Goal: Check status: Check status

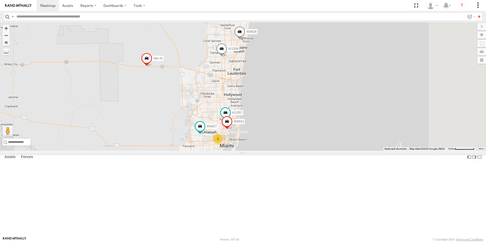
drag, startPoint x: 366, startPoint y: 78, endPoint x: 316, endPoint y: 103, distance: 55.4
click at [318, 104] on div "554627 2 Van #1 411557 554628 500913 411558 411560" at bounding box center [243, 86] width 486 height 129
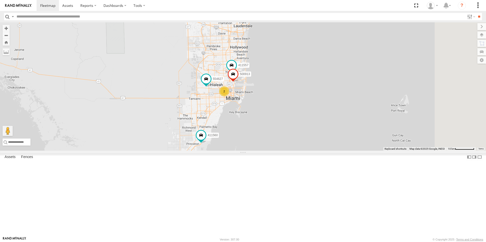
drag, startPoint x: 229, startPoint y: 123, endPoint x: 238, endPoint y: 76, distance: 47.7
click at [238, 76] on div "554627 2 Van #1 411557 554628 500913 411558 411560" at bounding box center [243, 86] width 486 height 129
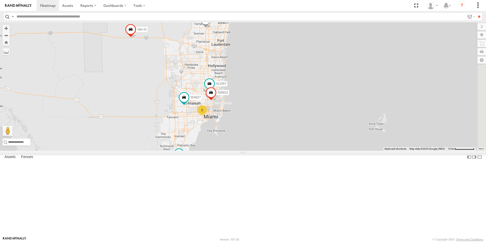
drag, startPoint x: 246, startPoint y: 84, endPoint x: 221, endPoint y: 103, distance: 31.4
click at [222, 104] on div "554627 2 Van #1 411557 554628 500913 411558 411560" at bounding box center [243, 86] width 486 height 129
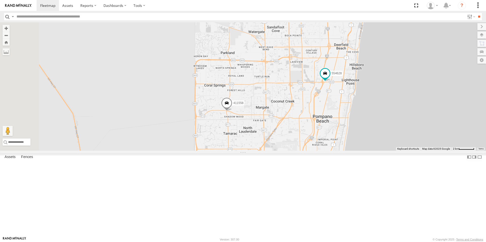
drag, startPoint x: 290, startPoint y: 145, endPoint x: 298, endPoint y: 167, distance: 24.0
click at [298, 151] on div "554627 Van #1 411557 554628 500913 411558 411560" at bounding box center [243, 86] width 486 height 129
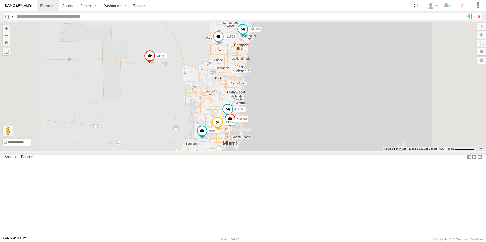
drag, startPoint x: 349, startPoint y: 154, endPoint x: 345, endPoint y: 64, distance: 90.3
click at [345, 63] on div "554627 Van #1 411557 554628 500913 411558 411560 411559" at bounding box center [243, 86] width 486 height 129
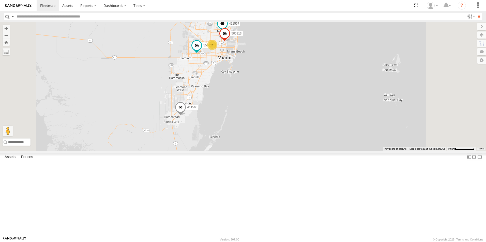
drag, startPoint x: 326, startPoint y: 121, endPoint x: 325, endPoint y: 81, distance: 39.9
click at [325, 81] on div "554627 Van #1 411557 554628 500913 411558 411560 2" at bounding box center [243, 86] width 486 height 129
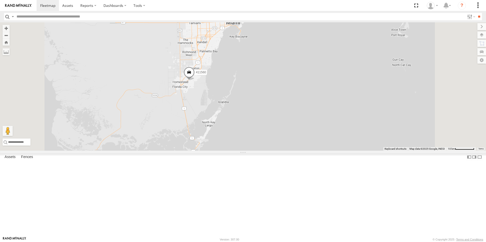
drag, startPoint x: 293, startPoint y: 176, endPoint x: 332, endPoint y: 50, distance: 131.5
click at [332, 50] on div "554627 Van #1 411557 554628 500913 411558 411560 2" at bounding box center [243, 86] width 486 height 129
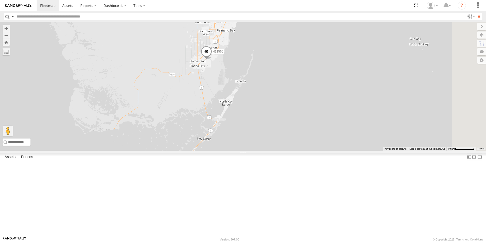
drag, startPoint x: 302, startPoint y: 102, endPoint x: 298, endPoint y: 179, distance: 76.8
click at [299, 151] on div "554627 Van #1 411557 554628 500913 411558 411560 2" at bounding box center [243, 86] width 486 height 129
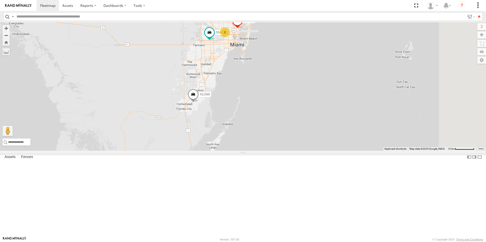
drag, startPoint x: 325, startPoint y: 86, endPoint x: 317, endPoint y: 119, distance: 33.9
click at [317, 119] on div "554627 Van #1 411557 554628 500913 411558 411560 2" at bounding box center [243, 86] width 486 height 129
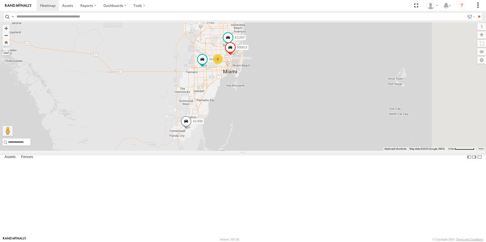
drag, startPoint x: 325, startPoint y: 83, endPoint x: 313, endPoint y: 125, distance: 44.0
click at [314, 126] on div "554627 Van #1 411557 554628 500913 411558 411560 2" at bounding box center [243, 86] width 486 height 129
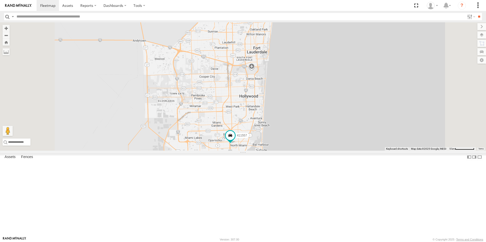
drag, startPoint x: 351, startPoint y: 64, endPoint x: 348, endPoint y: 158, distance: 94.3
click at [349, 151] on div "554627 500914 411557 500913 411559" at bounding box center [243, 86] width 486 height 129
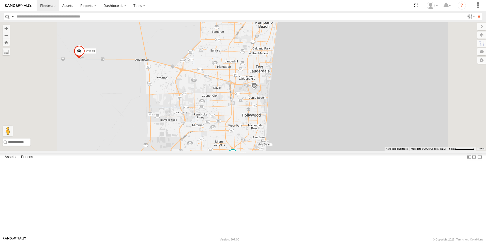
drag, startPoint x: 340, startPoint y: 98, endPoint x: 344, endPoint y: 119, distance: 21.4
click at [344, 119] on div "554627 500914 411557 500913 411559 Van #1 554628 411558" at bounding box center [243, 86] width 486 height 129
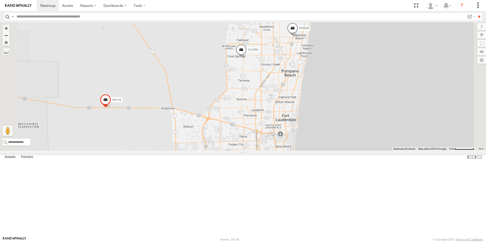
drag, startPoint x: 342, startPoint y: 50, endPoint x: 335, endPoint y: 87, distance: 37.3
click at [335, 89] on div "554627 500914 Van #1 411557 554628 500913 411559 411558 411560" at bounding box center [243, 86] width 486 height 129
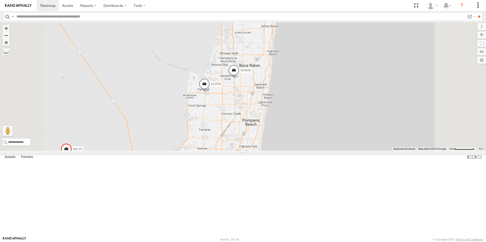
drag, startPoint x: 312, startPoint y: 95, endPoint x: 295, endPoint y: 175, distance: 81.8
click at [296, 151] on div "554627 Van #1 411557 500913 411560 554628 411559 411558" at bounding box center [243, 86] width 486 height 129
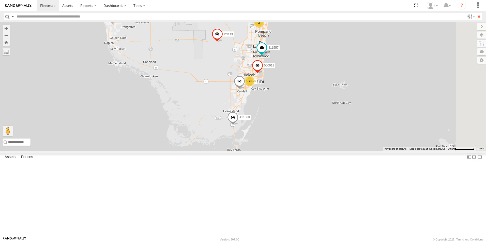
drag, startPoint x: 344, startPoint y: 178, endPoint x: 348, endPoint y: 138, distance: 40.3
click at [355, 135] on div "554627 Van #1 411557 500913 411560 2 2" at bounding box center [243, 86] width 486 height 129
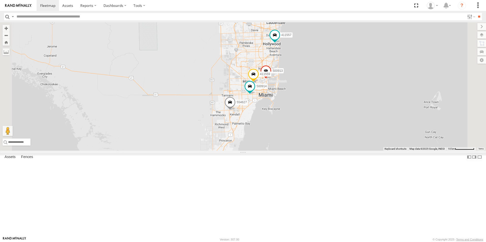
drag, startPoint x: 344, startPoint y: 122, endPoint x: 318, endPoint y: 170, distance: 54.7
click at [318, 151] on div "554627 Van #1 411557 500913 411560 500914 411559" at bounding box center [243, 86] width 486 height 129
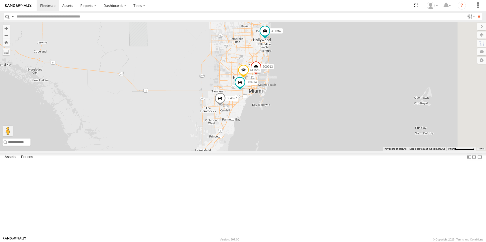
drag, startPoint x: 286, startPoint y: 125, endPoint x: 203, endPoint y: 102, distance: 86.6
click at [203, 102] on div "554627 Van #1 411557 500913 411560 500914 554628 411559 411558" at bounding box center [243, 86] width 486 height 129
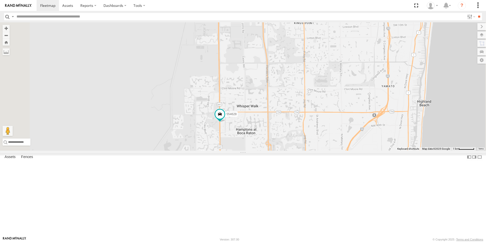
drag, startPoint x: 313, startPoint y: 138, endPoint x: 328, endPoint y: 175, distance: 39.4
click at [329, 151] on div "Van #1 411557 554628 411558 411560 554627 500914 500913 411559" at bounding box center [243, 86] width 486 height 129
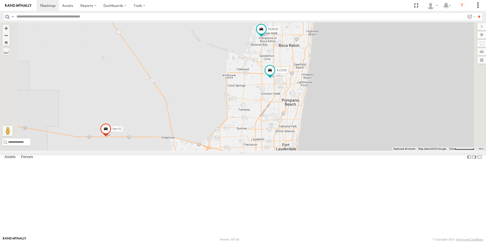
drag, startPoint x: 391, startPoint y: 154, endPoint x: 397, endPoint y: 65, distance: 89.3
click at [398, 65] on div "Van #1 411557 554628 411558 411560 554627 500914 500913 411559" at bounding box center [243, 86] width 486 height 129
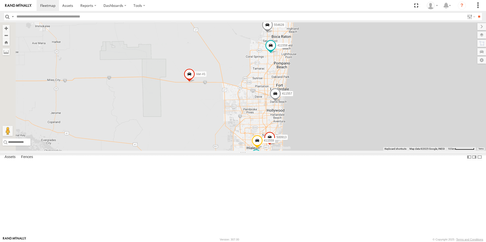
drag, startPoint x: 309, startPoint y: 90, endPoint x: 381, endPoint y: 139, distance: 86.4
click at [385, 144] on div "554628 411558 Van #1 411557 411560 554627 500914 500913 411559" at bounding box center [243, 86] width 486 height 129
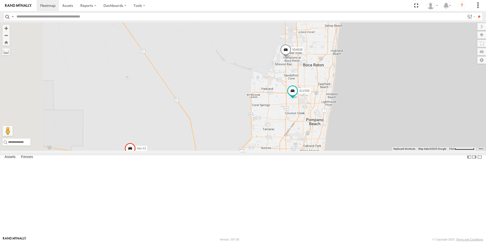
drag, startPoint x: 356, startPoint y: 86, endPoint x: 372, endPoint y: 121, distance: 38.9
click at [372, 121] on div "554628 411558 Van #1 411557 411560 554627 500914 500913 411559" at bounding box center [243, 86] width 486 height 129
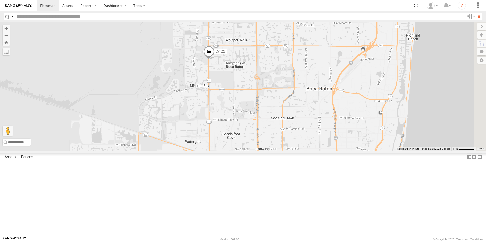
drag, startPoint x: 401, startPoint y: 131, endPoint x: 330, endPoint y: 120, distance: 72.5
click at [330, 120] on div "554628 411558 Van #1 411557 411560 554627 500914 500913 411559" at bounding box center [243, 86] width 486 height 129
